Goal: Find specific page/section: Find specific page/section

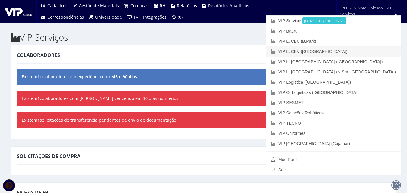
click at [376, 51] on link "VIP L. CBV ([GEOGRAPHIC_DATA])" at bounding box center [333, 51] width 134 height 10
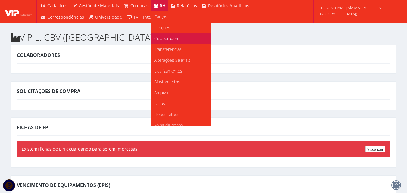
click at [169, 39] on span "Colaboradores" at bounding box center [167, 39] width 27 height 6
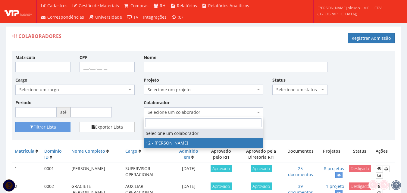
select select "2279"
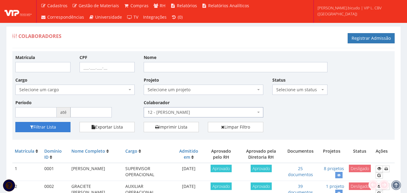
click at [40, 122] on button "Filtrar Lista" at bounding box center [42, 127] width 55 height 10
click at [42, 127] on button "Filtrar Lista" at bounding box center [42, 127] width 55 height 10
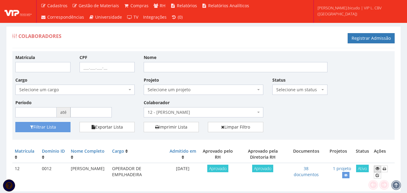
click at [375, 169] on link at bounding box center [377, 169] width 7 height 6
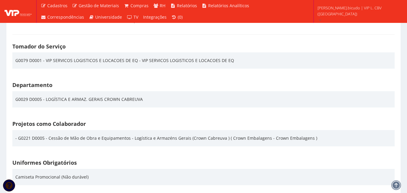
scroll to position [874, 0]
